Goal: Information Seeking & Learning: Learn about a topic

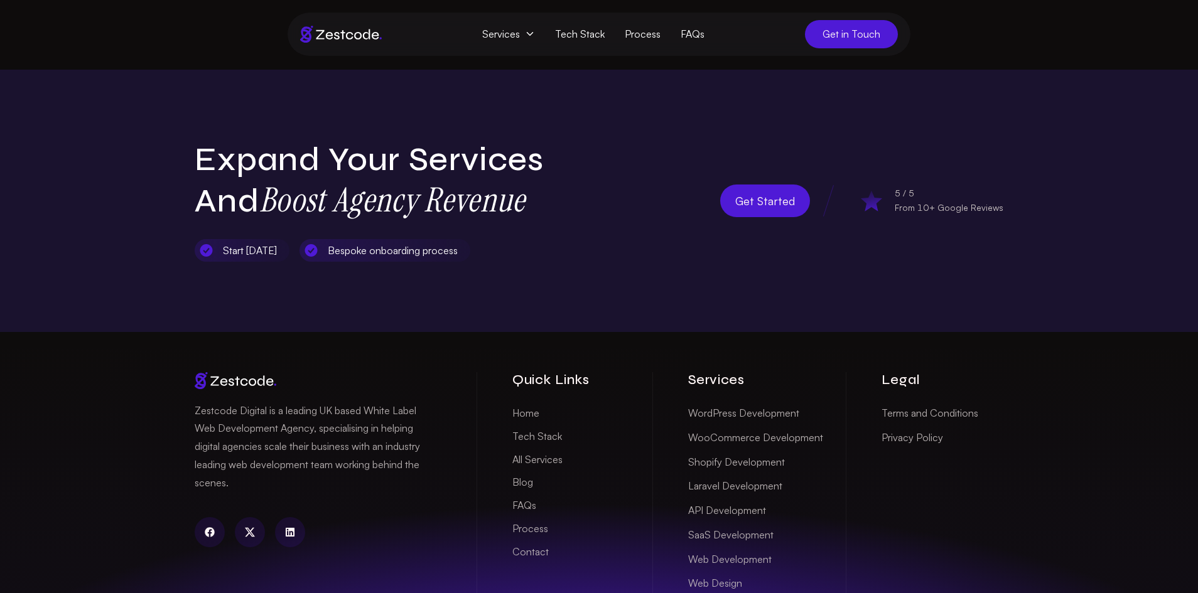
scroll to position [4139, 0]
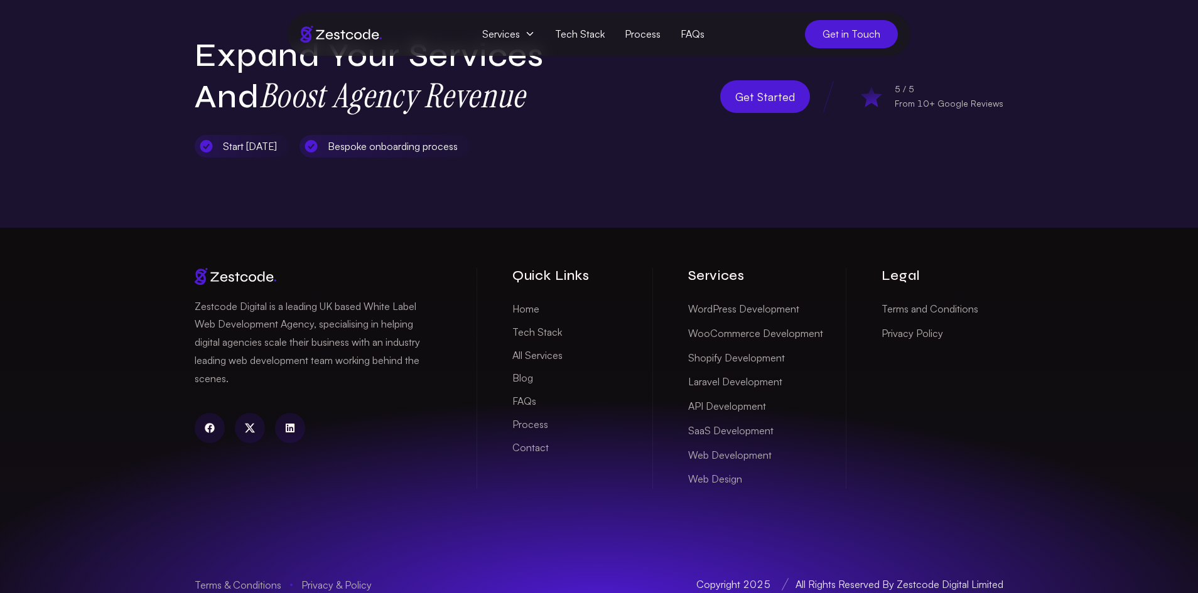
click at [522, 369] on link "Blog" at bounding box center [522, 378] width 21 height 19
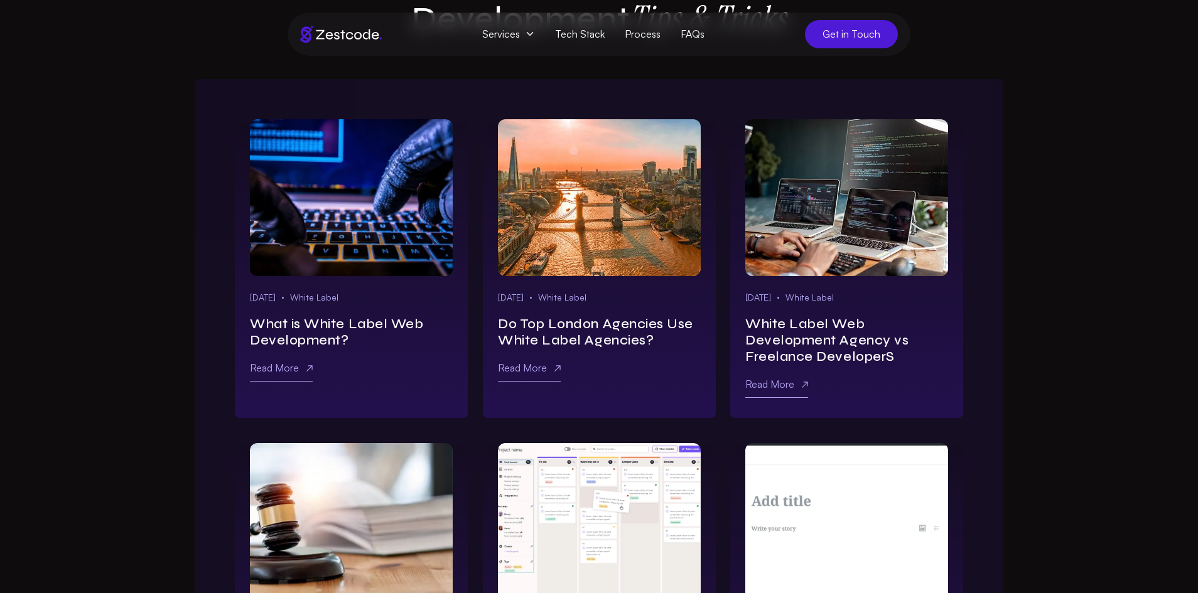
scroll to position [210, 0]
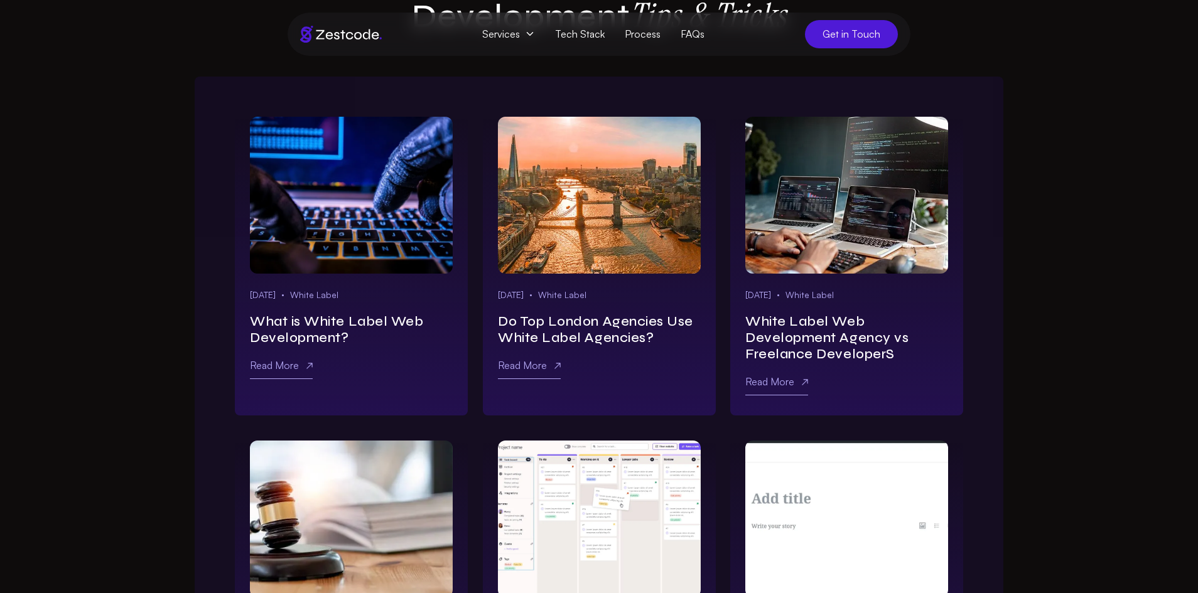
click at [358, 195] on link "Learn more about what is white label web development?" at bounding box center [351, 195] width 203 height 157
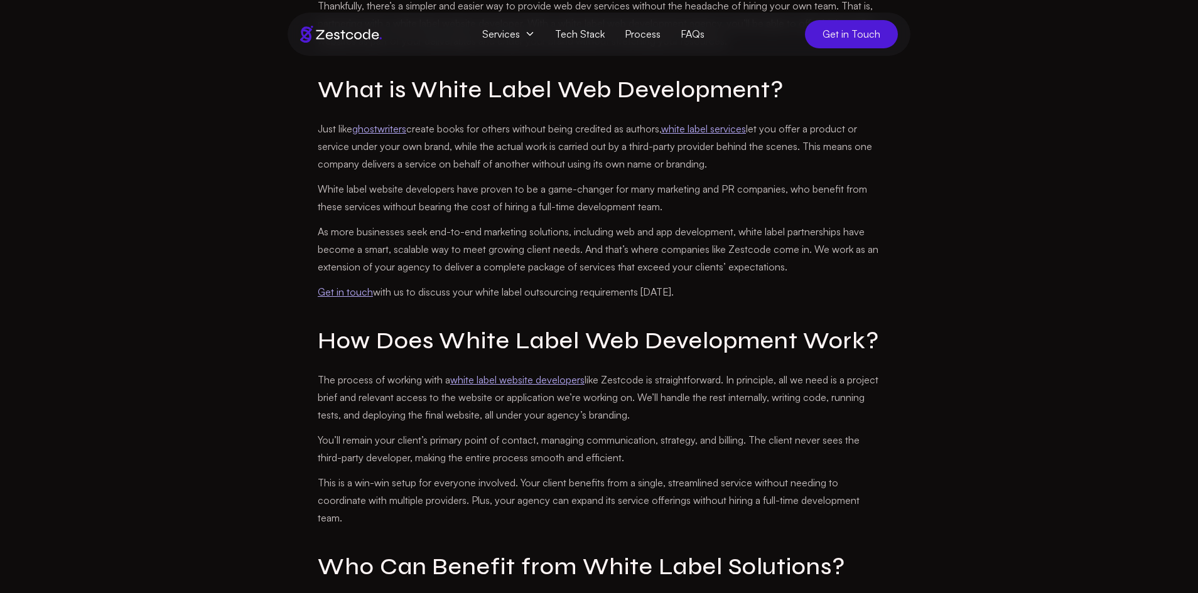
scroll to position [803, 0]
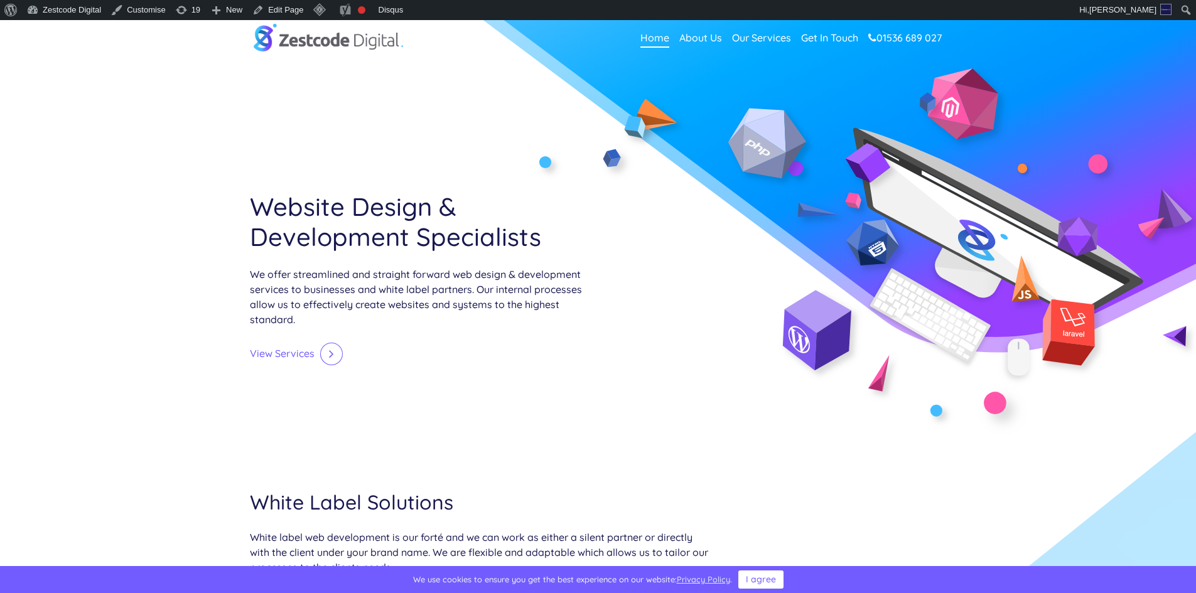
click at [289, 204] on h1 "Website Design & Development Specialists" at bounding box center [419, 222] width 339 height 60
click at [465, 232] on h1 "Website Design & Development Specialists" at bounding box center [419, 222] width 339 height 60
copy h1 "Website Design & Development Specialists"
drag, startPoint x: 242, startPoint y: 270, endPoint x: 311, endPoint y: 326, distance: 89.2
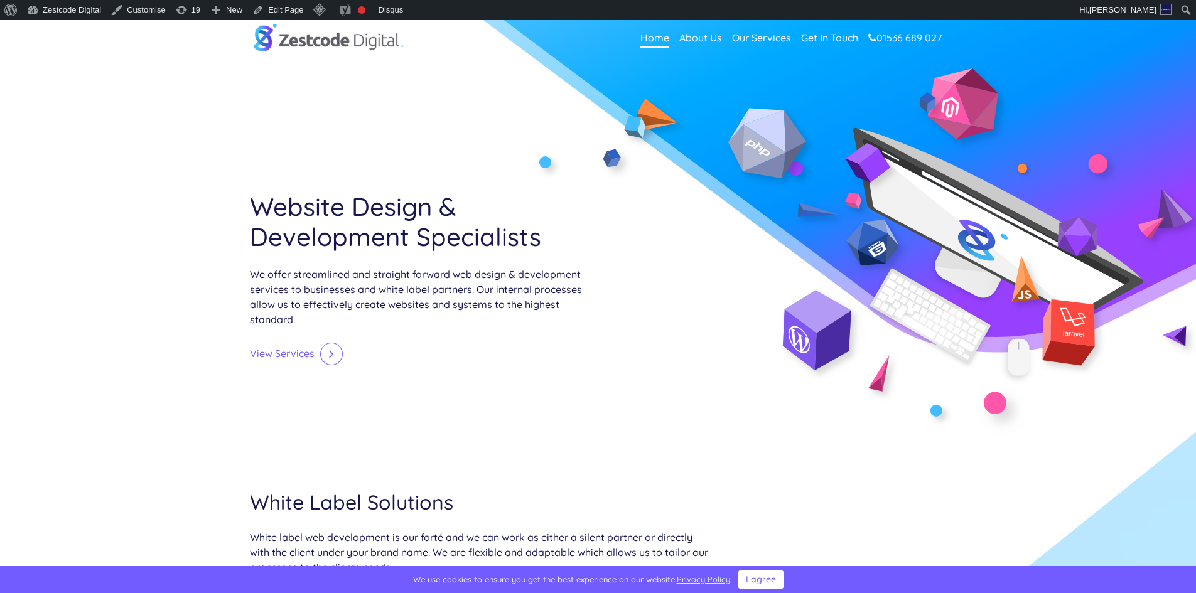
click at [311, 328] on div "Website Design & Development Specialists We offer streamlined and straight forw…" at bounding box center [419, 251] width 358 height 376
click at [311, 325] on p "We offer streamlined and straight forward web design & development services to …" at bounding box center [419, 297] width 339 height 60
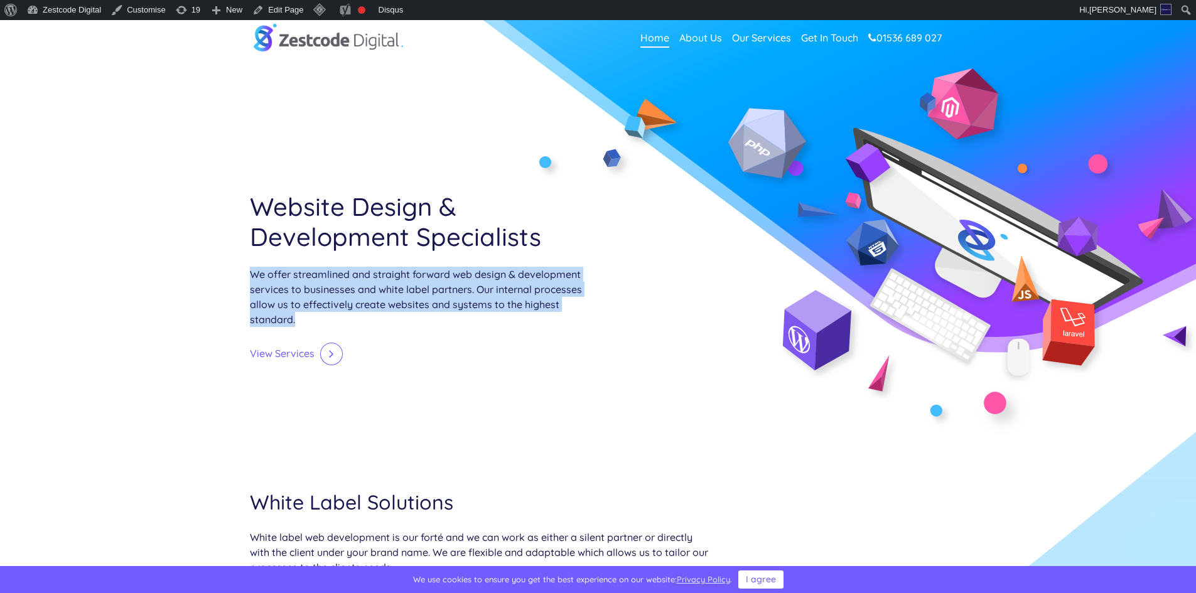
drag, startPoint x: 300, startPoint y: 323, endPoint x: 252, endPoint y: 274, distance: 68.4
click at [252, 274] on p "We offer streamlined and straight forward web design & development services to …" at bounding box center [419, 297] width 339 height 60
copy p "We offer streamlined and straight forward web design & development services to …"
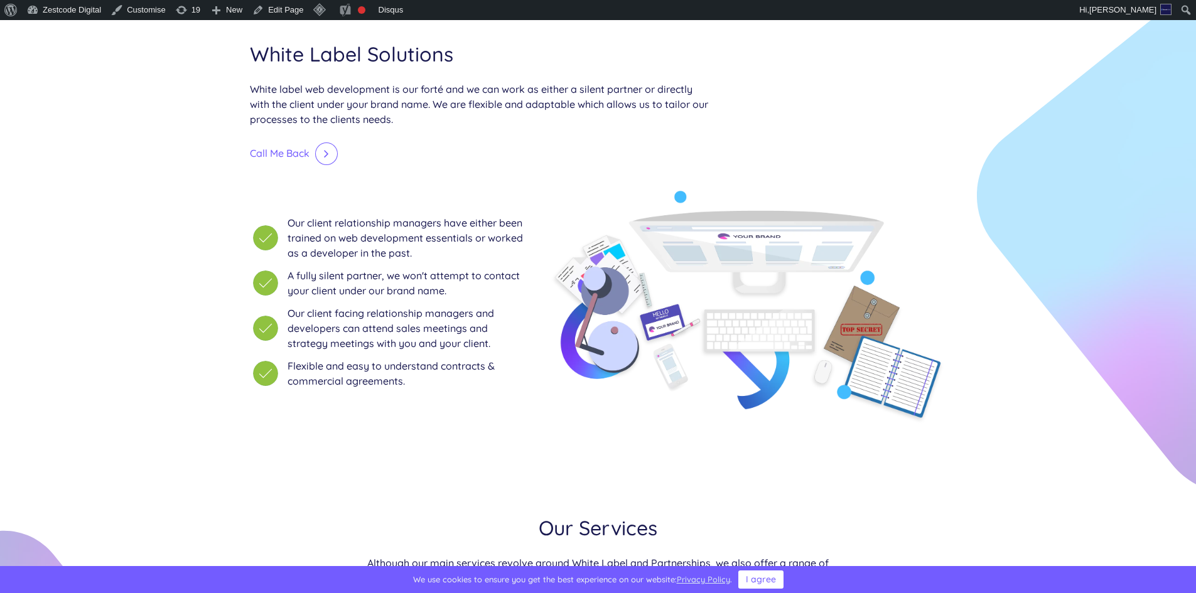
scroll to position [440, 0]
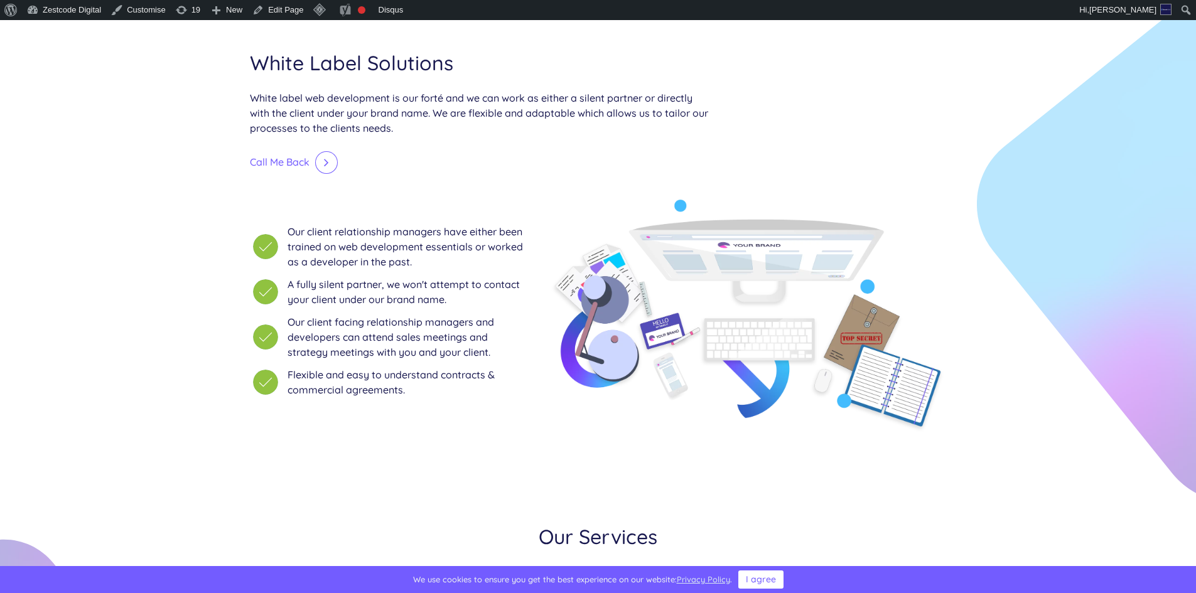
click at [256, 60] on h2 "White Label Solutions" at bounding box center [479, 63] width 458 height 24
click at [373, 60] on h2 "White Label Solutions" at bounding box center [479, 63] width 458 height 24
copy h2 "White Label Solutions"
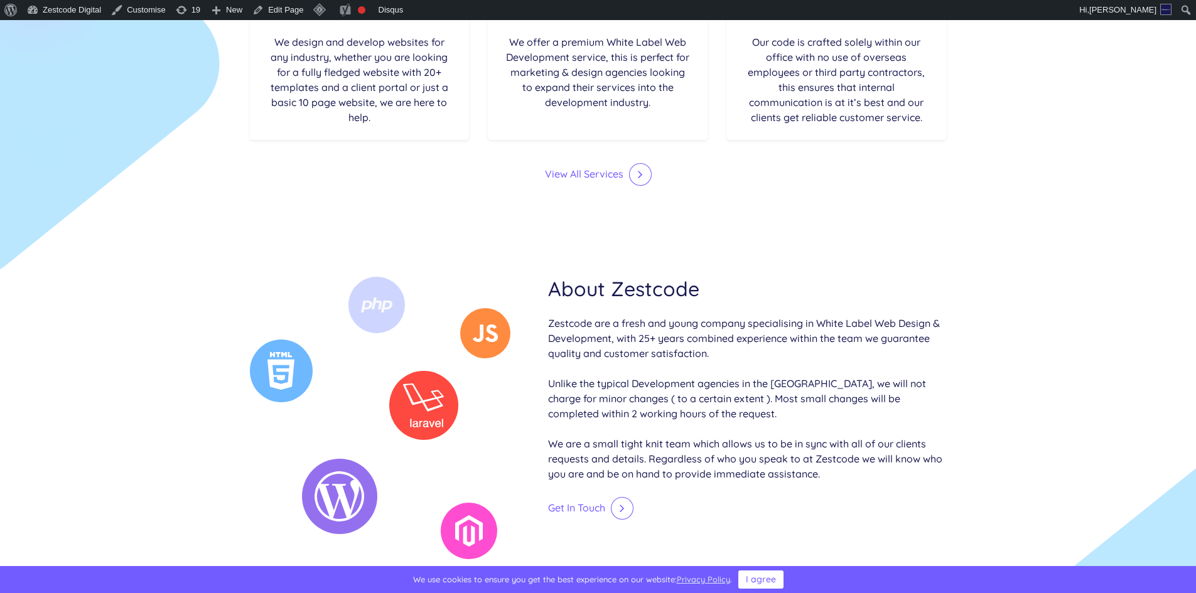
scroll to position [1204, 0]
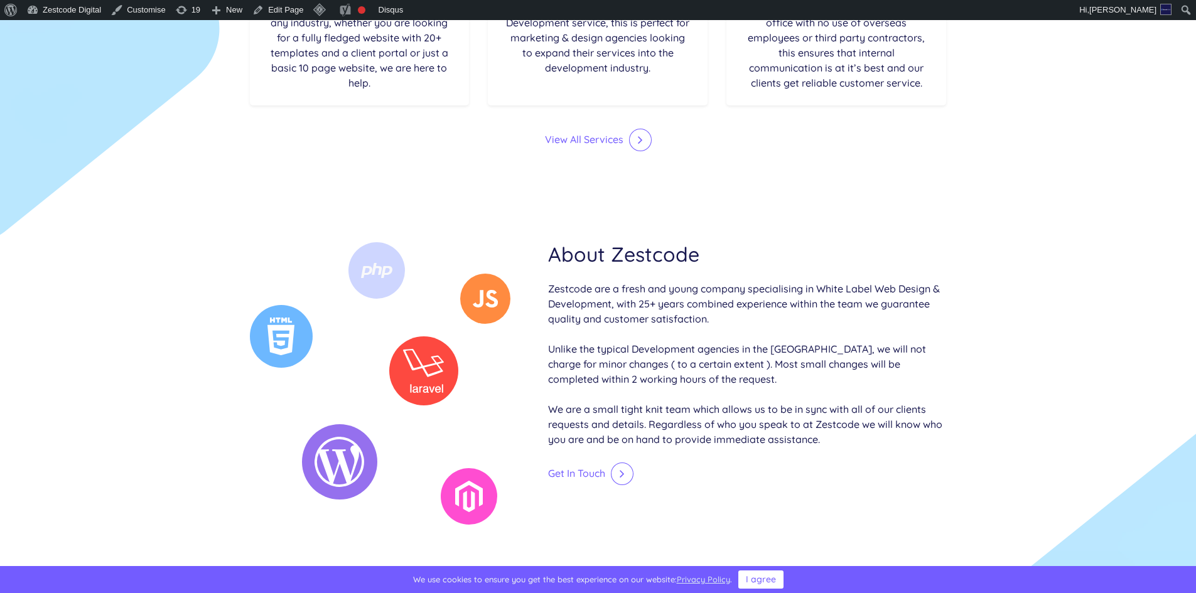
click at [609, 345] on p "Unlike the typical Development agencies in the Midlands, we will not charge for…" at bounding box center [747, 364] width 399 height 45
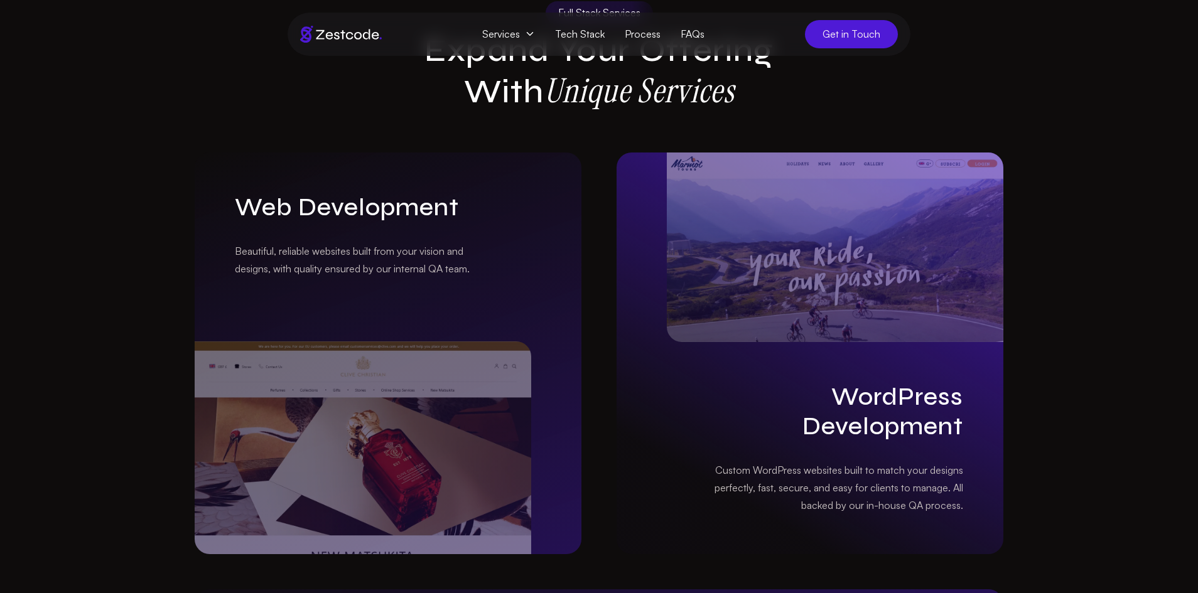
scroll to position [1451, 0]
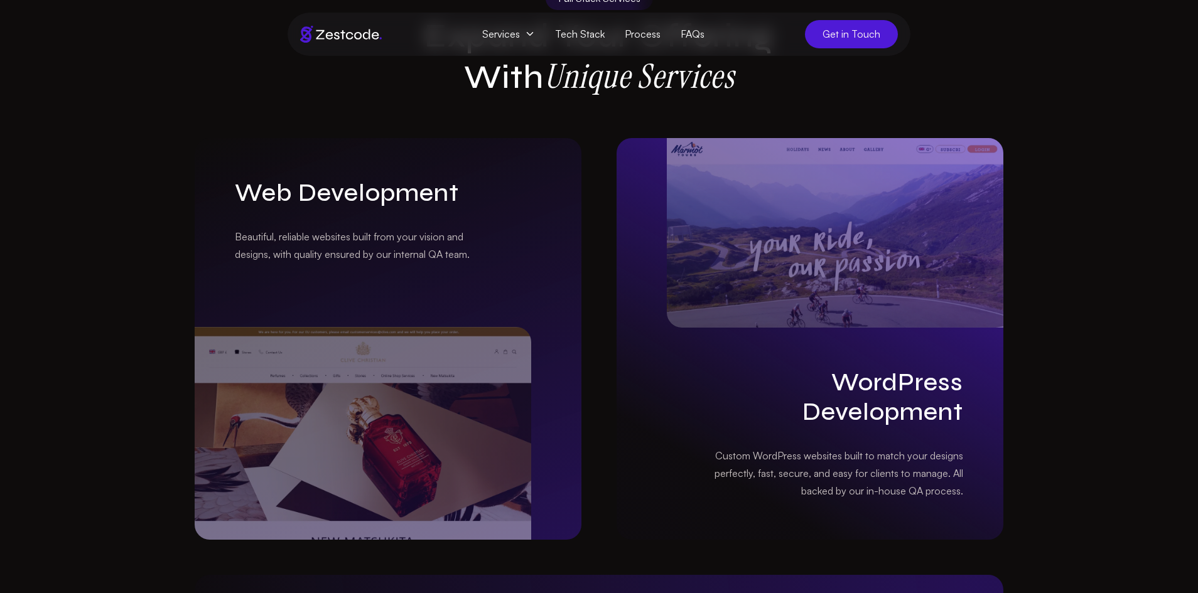
click at [522, 345] on img at bounding box center [363, 432] width 337 height 213
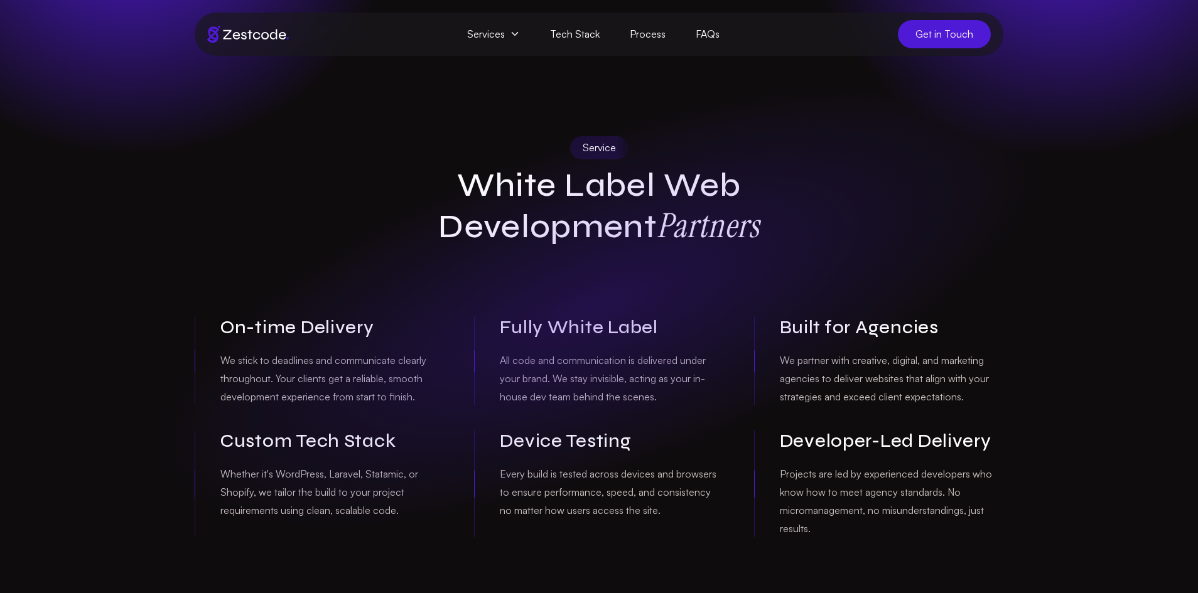
click at [612, 170] on h1 "White Label Web Development Partners" at bounding box center [599, 207] width 482 height 82
click at [629, 33] on link "Process" at bounding box center [648, 34] width 66 height 28
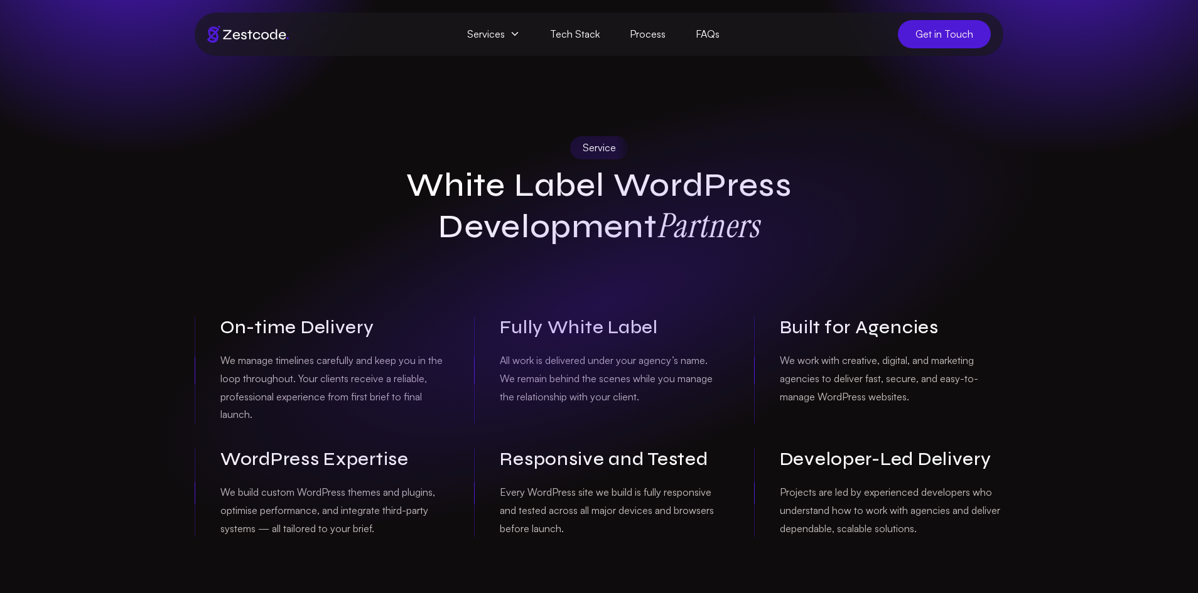
click at [251, 39] on img at bounding box center [248, 34] width 82 height 17
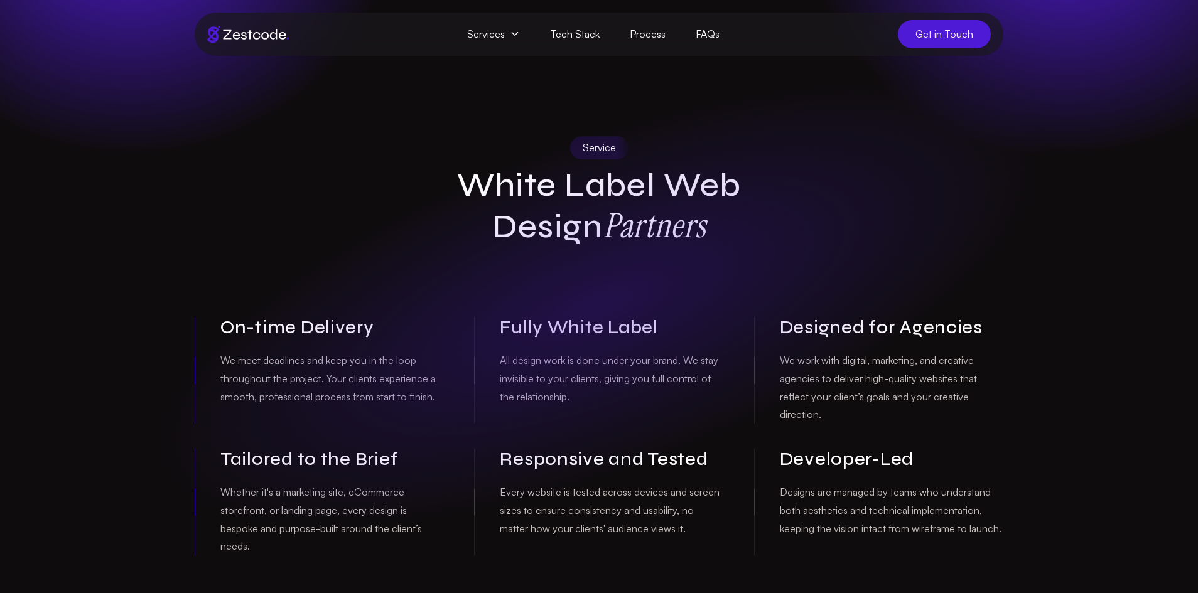
click at [499, 41] on span "Services" at bounding box center [493, 34] width 83 height 28
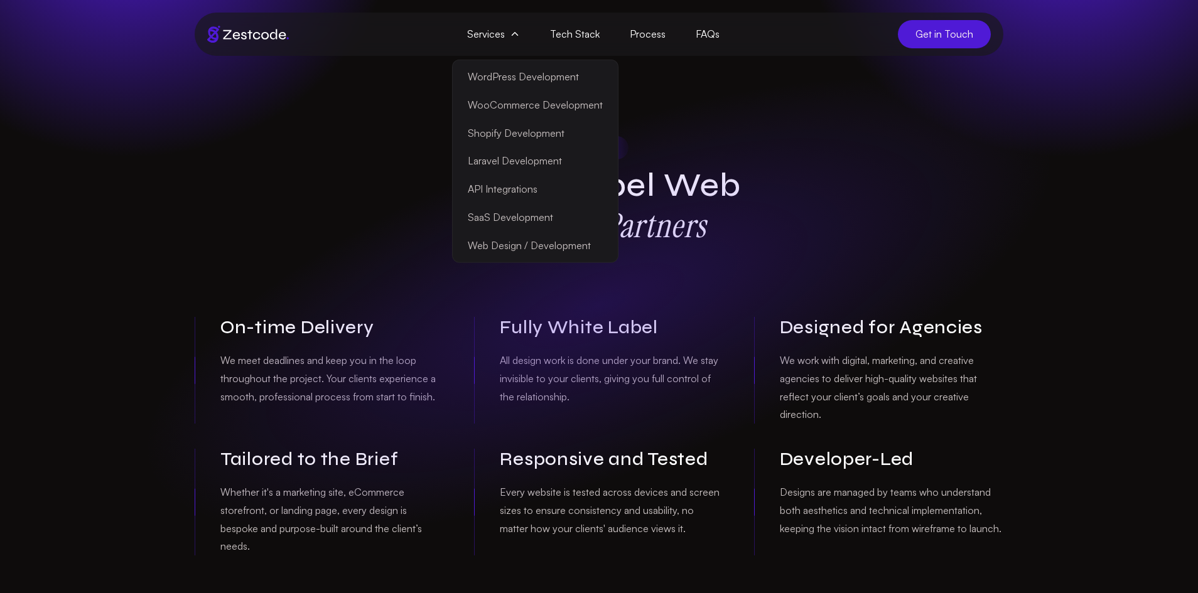
click at [509, 243] on link "Web Design / Development" at bounding box center [535, 246] width 160 height 28
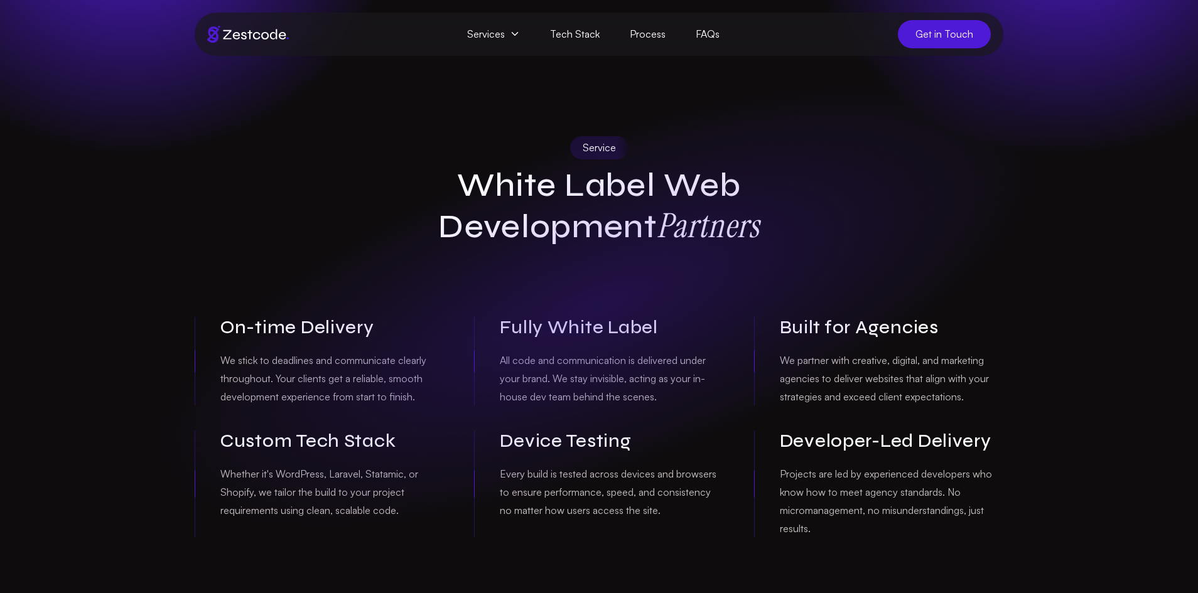
click at [476, 21] on span "Services" at bounding box center [493, 34] width 83 height 28
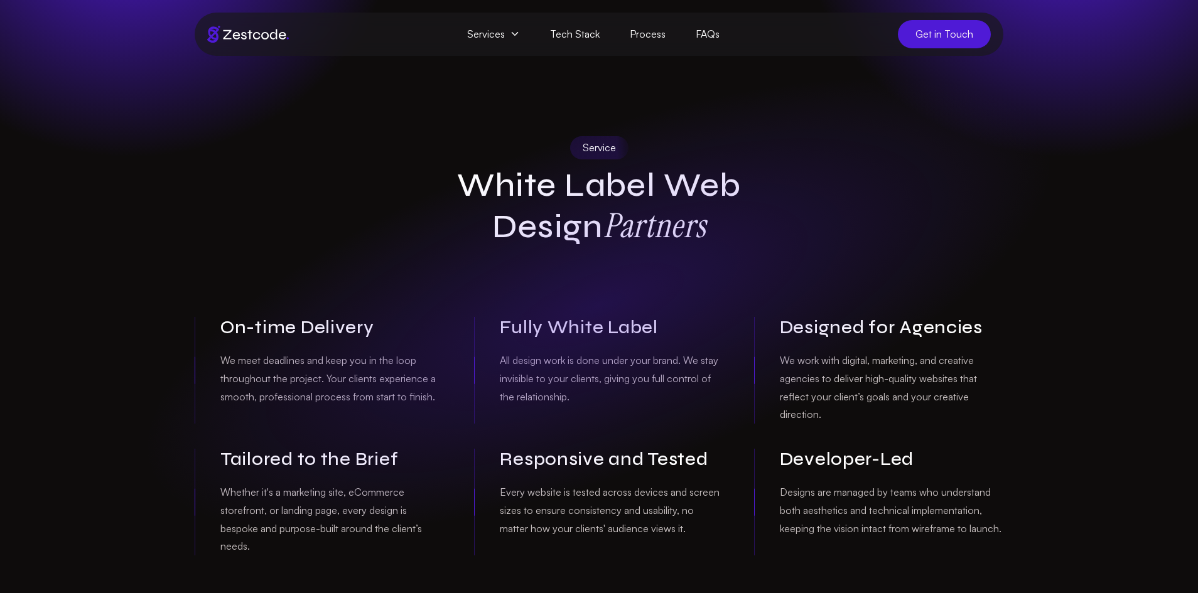
click at [510, 171] on h1 "White Label Web Design Partners" at bounding box center [599, 207] width 482 height 82
click at [260, 35] on img at bounding box center [248, 34] width 82 height 17
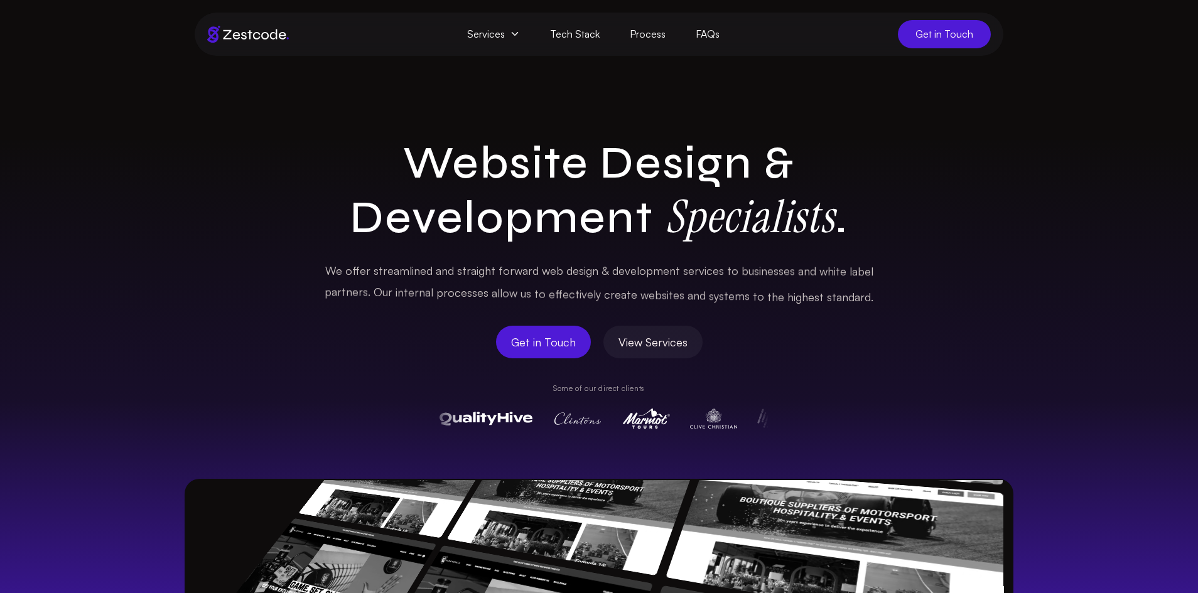
click at [653, 331] on link "View Services" at bounding box center [652, 342] width 99 height 33
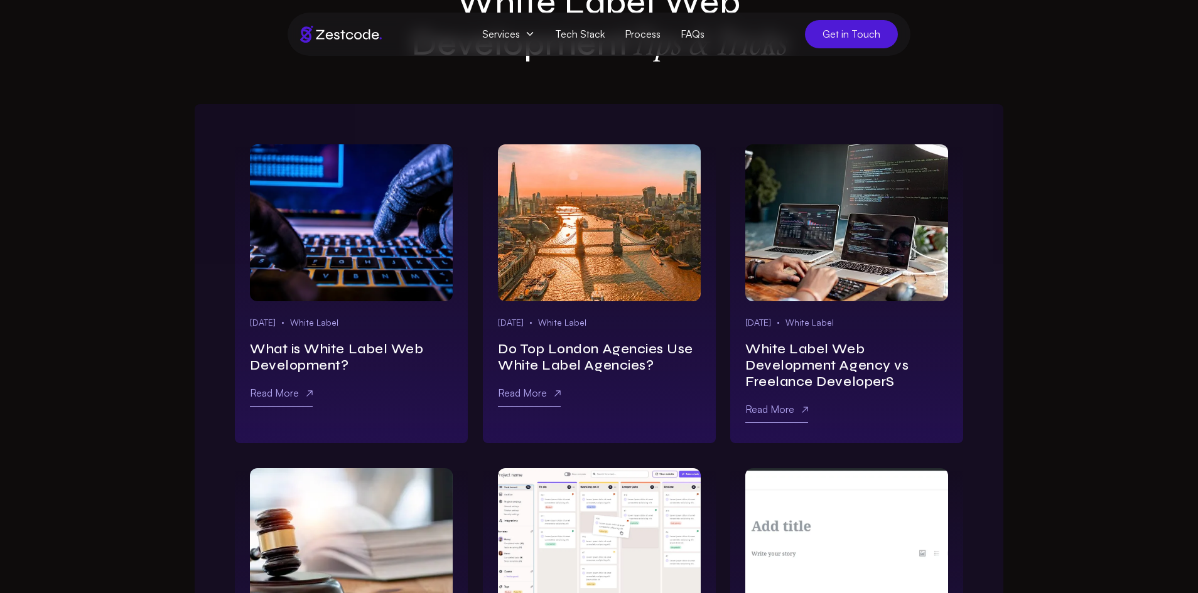
click at [362, 253] on link "Learn more about what is white label web development?" at bounding box center [351, 222] width 203 height 157
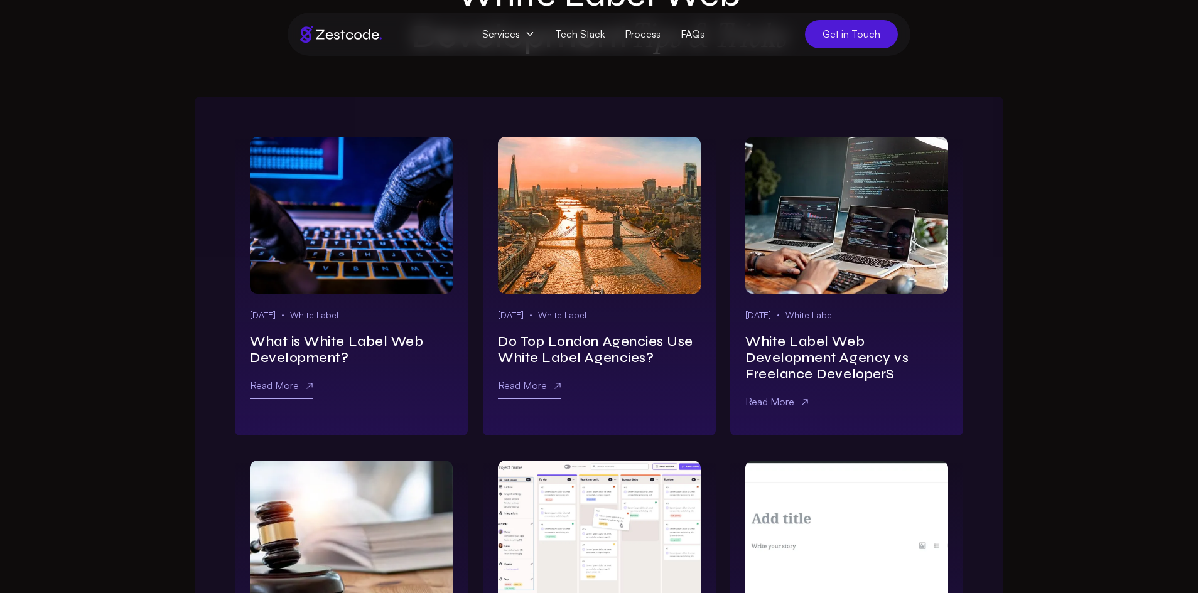
scroll to position [192, 0]
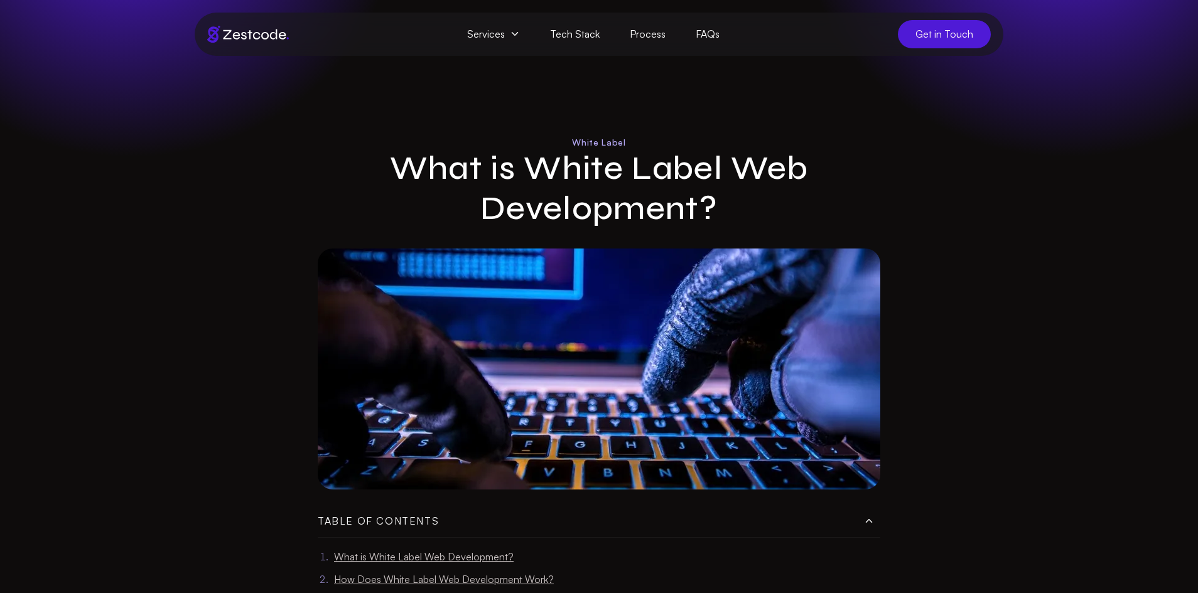
click at [233, 33] on img at bounding box center [248, 34] width 82 height 17
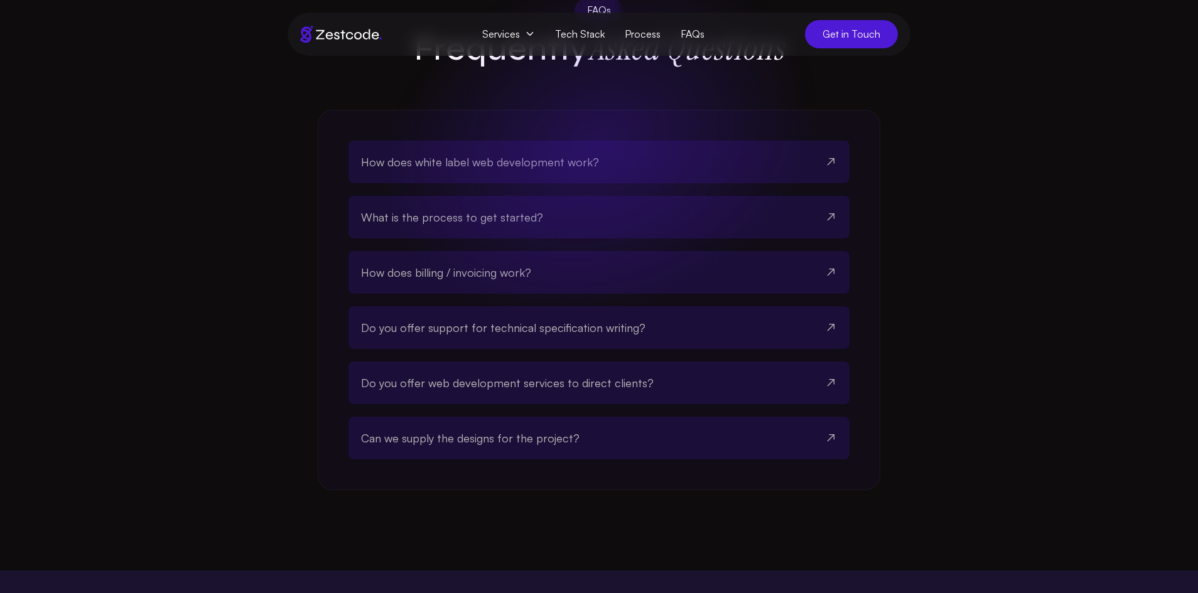
scroll to position [3537, 0]
click at [884, 23] on span "Get in Touch" at bounding box center [851, 34] width 93 height 28
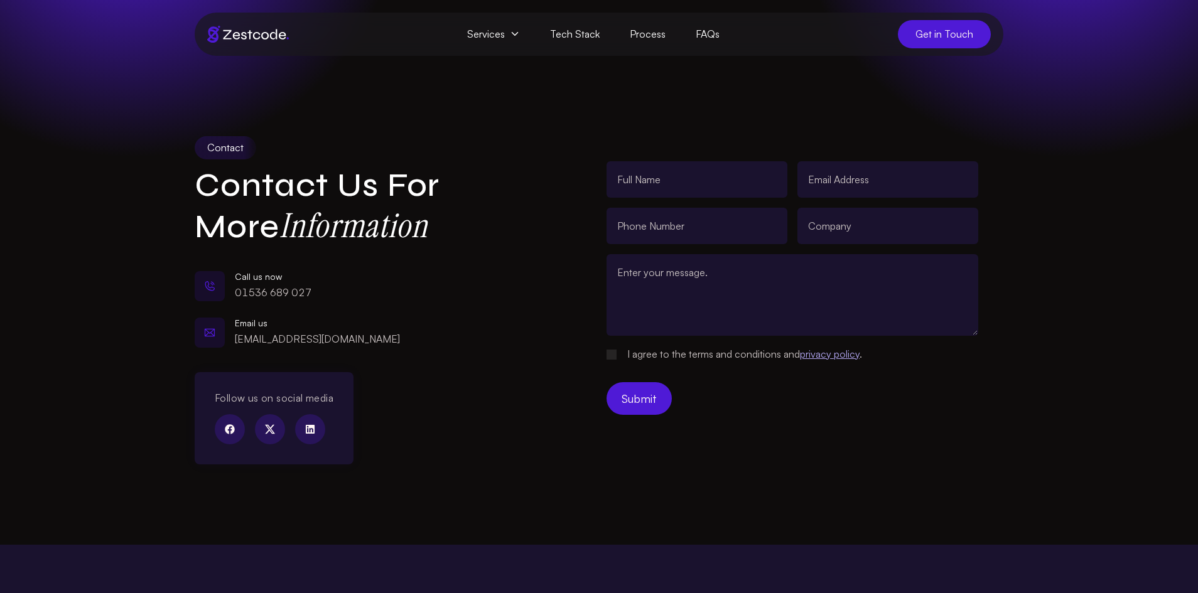
click at [629, 405] on button "Submit" at bounding box center [639, 398] width 65 height 33
click at [391, 293] on div "Call us now [PHONE_NUMBER]" at bounding box center [355, 286] width 321 height 39
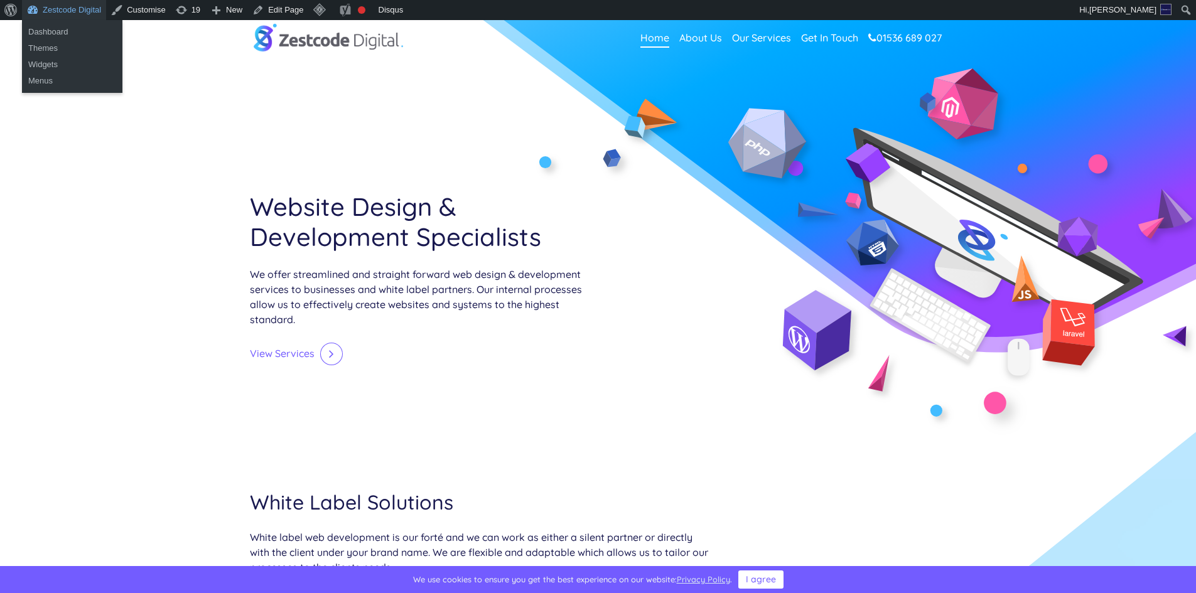
click at [73, 13] on link "Zestcode Digital" at bounding box center [64, 10] width 84 height 20
